Goal: Task Accomplishment & Management: Use online tool/utility

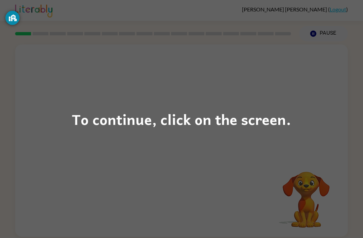
click at [184, 105] on div "To continue, click on the screen." at bounding box center [181, 119] width 363 height 238
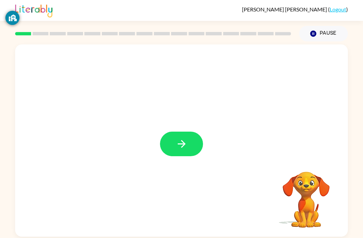
click at [187, 146] on icon "button" at bounding box center [182, 144] width 12 height 12
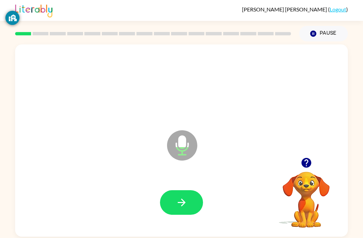
click at [194, 205] on button "button" at bounding box center [181, 202] width 43 height 25
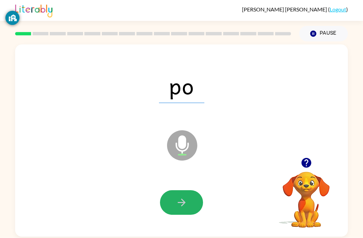
click at [185, 196] on icon "button" at bounding box center [182, 202] width 12 height 12
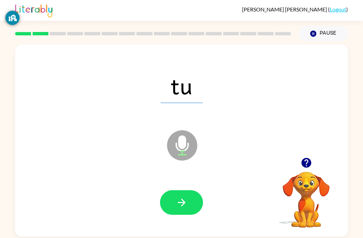
click at [182, 198] on icon "button" at bounding box center [181, 202] width 8 height 8
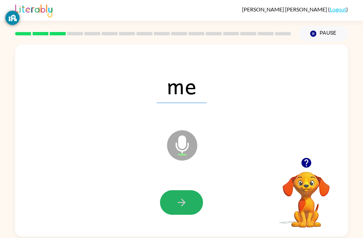
click at [189, 190] on button "button" at bounding box center [181, 202] width 43 height 25
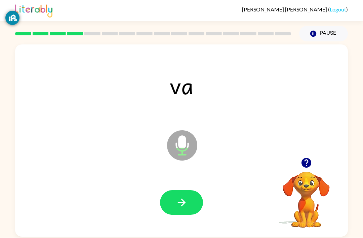
click at [186, 196] on icon "button" at bounding box center [182, 202] width 12 height 12
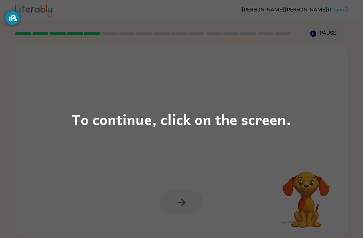
click at [281, 140] on div "To continue, click on the screen." at bounding box center [181, 119] width 363 height 238
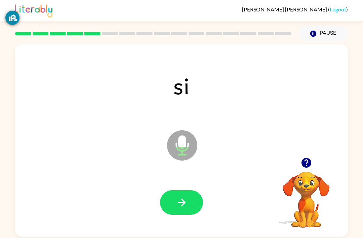
click at [179, 196] on icon "button" at bounding box center [182, 202] width 12 height 12
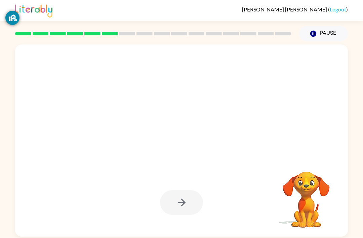
click at [194, 190] on div at bounding box center [181, 202] width 43 height 25
click at [180, 190] on div at bounding box center [181, 202] width 43 height 25
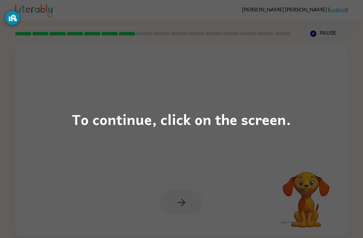
click at [221, 114] on div "To continue, click on the screen." at bounding box center [181, 119] width 219 height 23
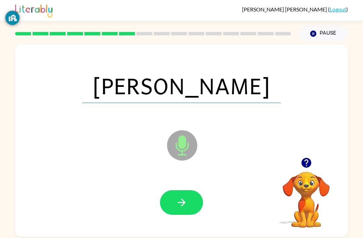
click at [189, 207] on div at bounding box center [181, 202] width 319 height 55
click at [174, 193] on button "button" at bounding box center [181, 202] width 43 height 25
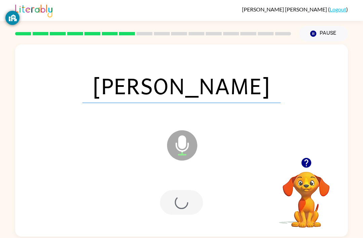
click at [177, 197] on div at bounding box center [181, 202] width 319 height 55
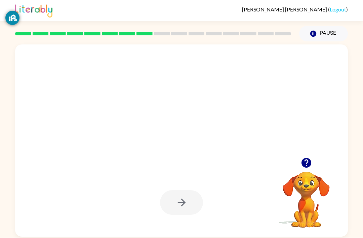
click at [307, 154] on button "button" at bounding box center [306, 162] width 17 height 17
click at [307, 158] on icon "button" at bounding box center [306, 163] width 10 height 10
click at [306, 161] on video "Your browser must support playing .mp4 files to use Literably. Please try using…" at bounding box center [306, 194] width 67 height 67
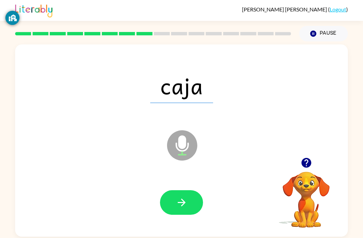
click at [312, 162] on icon "button" at bounding box center [306, 163] width 12 height 12
click at [312, 162] on video "Your browser must support playing .mp4 files to use Literably. Please try using…" at bounding box center [306, 194] width 67 height 67
click at [174, 201] on button "button" at bounding box center [181, 202] width 43 height 25
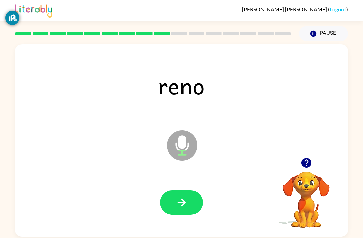
click at [183, 197] on button "button" at bounding box center [181, 202] width 43 height 25
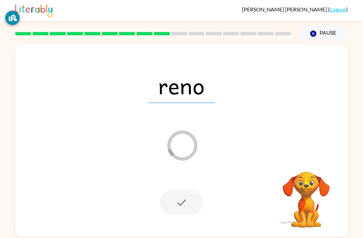
click at [187, 198] on div at bounding box center [181, 202] width 43 height 25
click at [193, 200] on div at bounding box center [181, 202] width 43 height 25
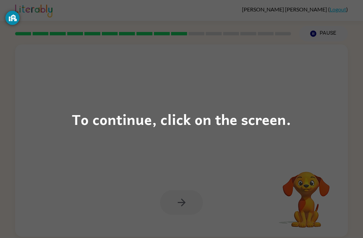
click at [269, 123] on div "To continue, click on the screen." at bounding box center [181, 119] width 219 height 23
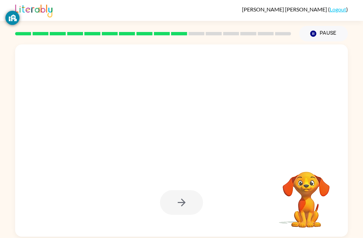
click at [269, 123] on div at bounding box center [165, 128] width 287 height 24
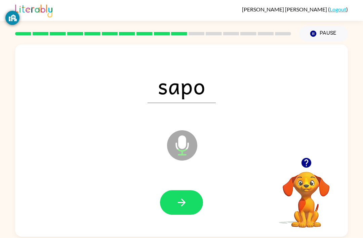
click at [189, 203] on button "button" at bounding box center [181, 202] width 43 height 25
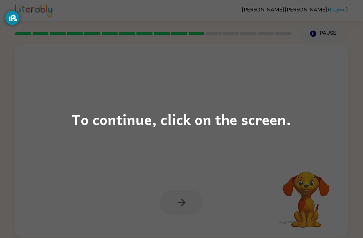
click at [279, 109] on div "To continue, click on the screen." at bounding box center [181, 119] width 219 height 23
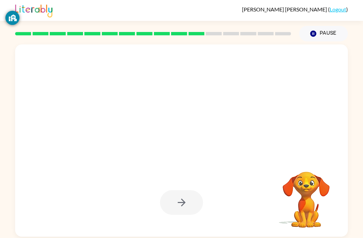
click at [294, 122] on div at bounding box center [165, 128] width 287 height 24
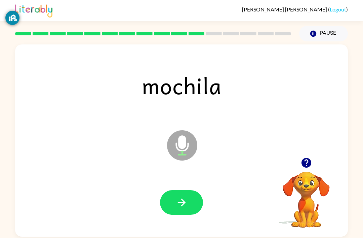
click at [188, 205] on button "button" at bounding box center [181, 202] width 43 height 25
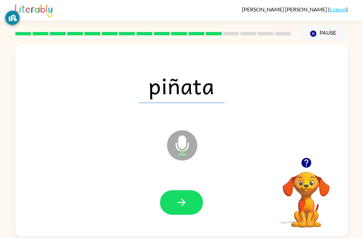
click at [173, 205] on button "button" at bounding box center [181, 202] width 43 height 25
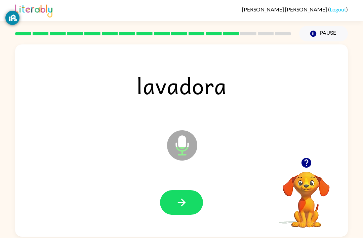
click at [188, 205] on button "button" at bounding box center [181, 202] width 43 height 25
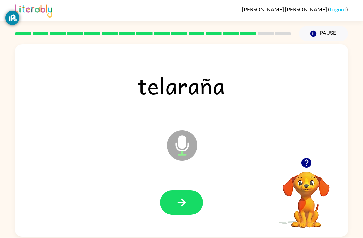
click at [185, 197] on button "button" at bounding box center [181, 202] width 43 height 25
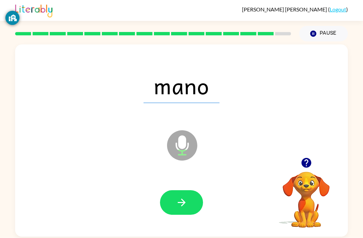
scroll to position [22, 0]
click at [182, 198] on icon "button" at bounding box center [181, 202] width 8 height 8
